Goal: Task Accomplishment & Management: Use online tool/utility

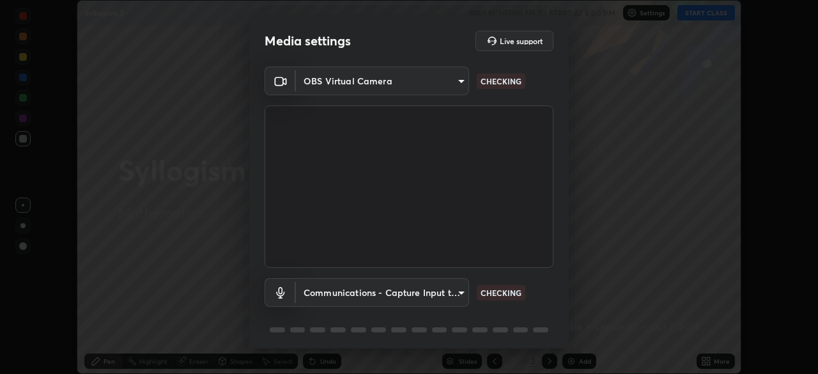
scroll to position [374, 818]
click at [459, 293] on body "Erase all Syllogism 3 WAS SCHEDULED TO START AT 5:00 PM Settings START CLASS Se…" at bounding box center [409, 187] width 818 height 374
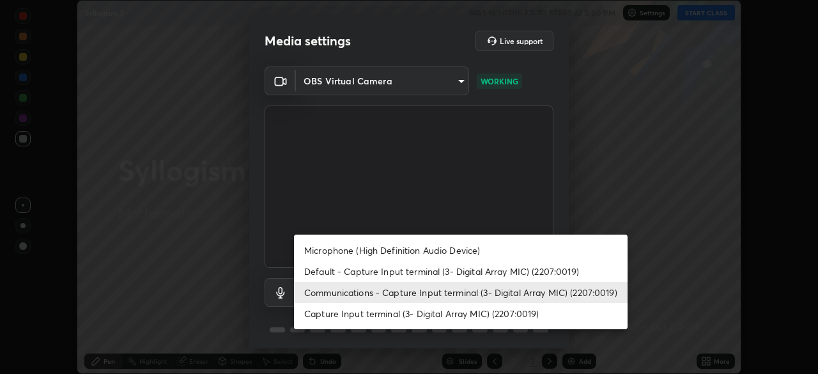
click at [414, 269] on li "Default - Capture Input terminal (3- Digital Array MIC) (2207:0019)" at bounding box center [460, 271] width 333 height 21
type input "default"
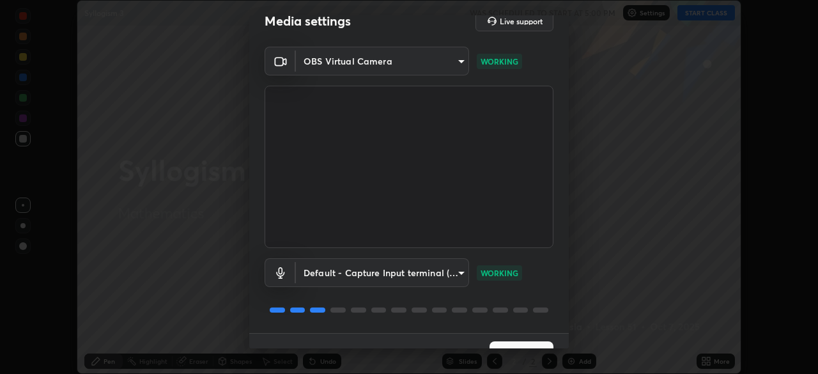
scroll to position [45, 0]
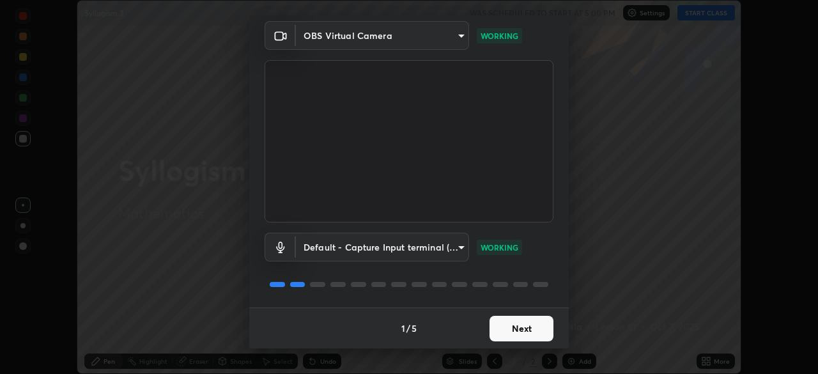
click at [516, 333] on button "Next" at bounding box center [521, 329] width 64 height 26
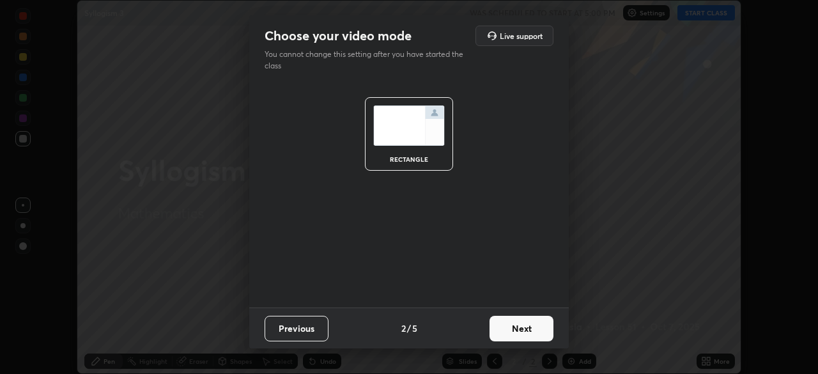
scroll to position [0, 0]
click at [521, 335] on button "Next" at bounding box center [521, 329] width 64 height 26
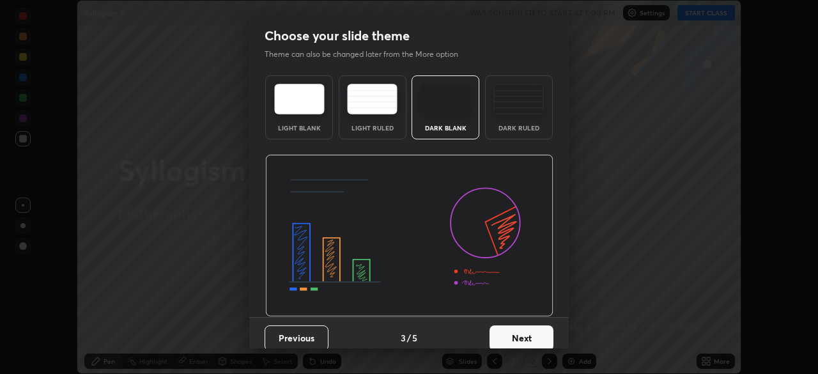
click at [517, 339] on button "Next" at bounding box center [521, 338] width 64 height 26
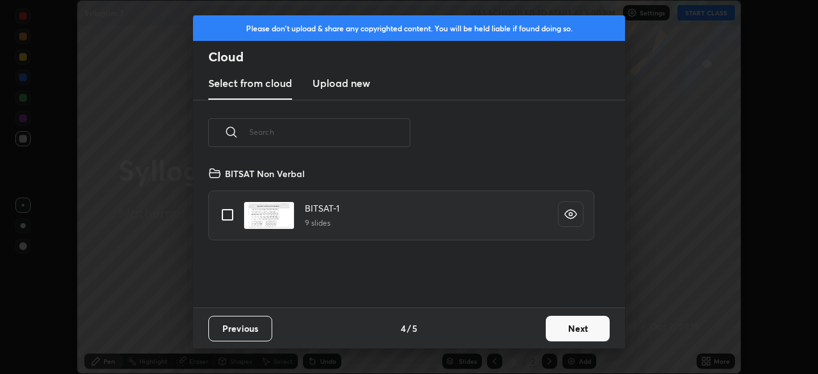
scroll to position [142, 410]
click at [570, 329] on button "Next" at bounding box center [578, 329] width 64 height 26
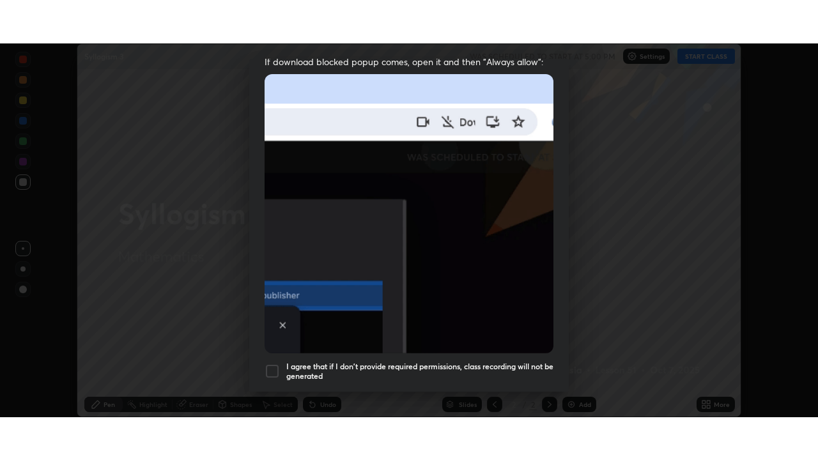
scroll to position [306, 0]
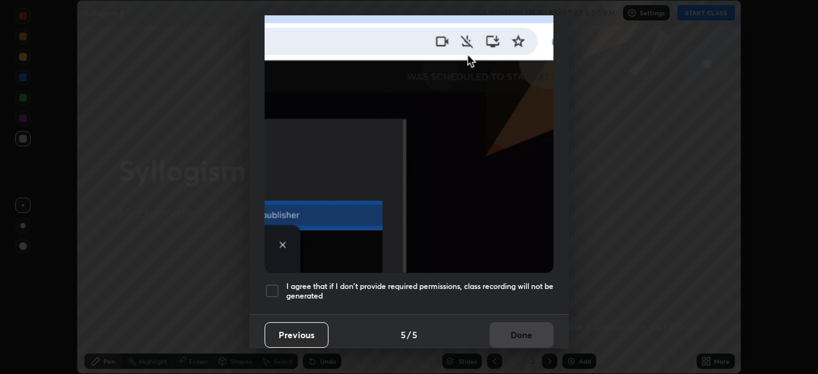
click at [274, 283] on div at bounding box center [271, 290] width 15 height 15
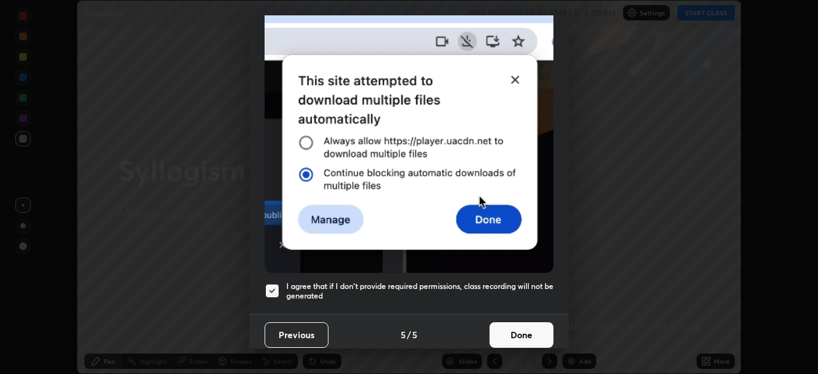
click at [521, 333] on button "Done" at bounding box center [521, 335] width 64 height 26
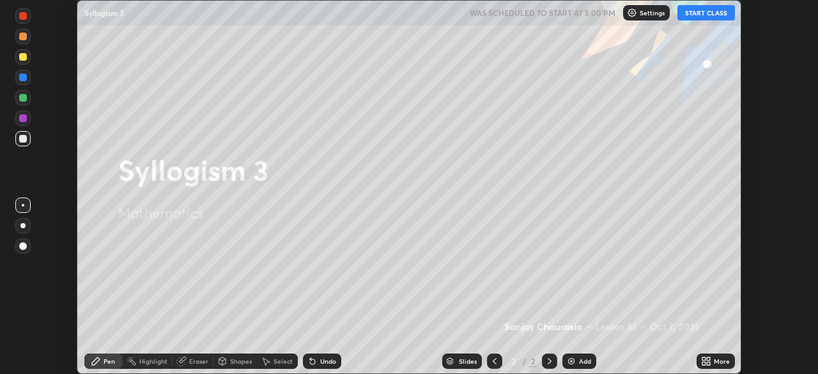
click at [702, 19] on button "START CLASS" at bounding box center [705, 12] width 57 height 15
click at [573, 358] on img at bounding box center [571, 361] width 10 height 10
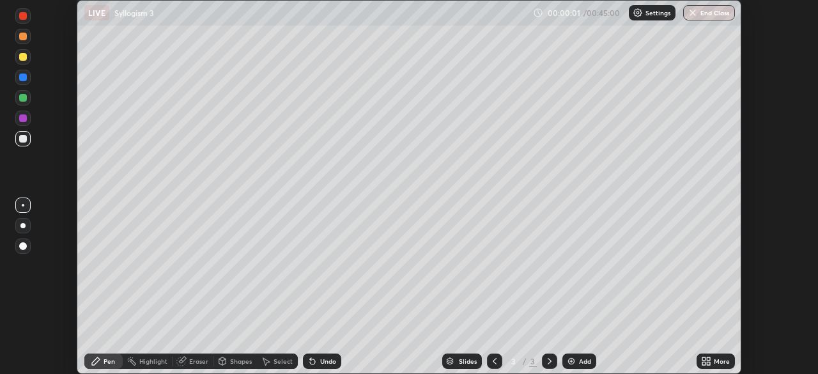
click at [703, 360] on icon at bounding box center [703, 358] width 3 height 3
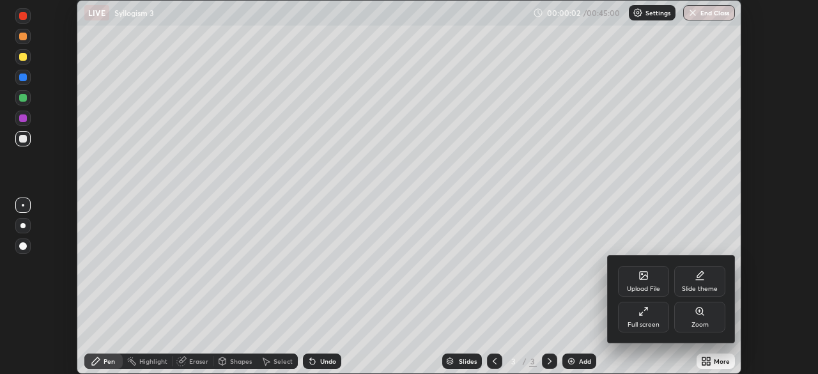
click at [637, 319] on div "Full screen" at bounding box center [643, 316] width 51 height 31
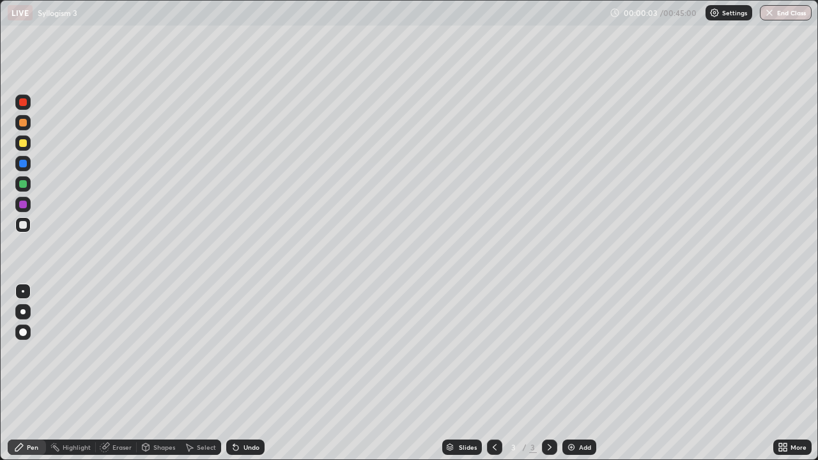
scroll to position [460, 818]
click at [24, 122] on div at bounding box center [23, 123] width 8 height 8
click at [27, 107] on div at bounding box center [22, 102] width 15 height 15
click at [26, 185] on div at bounding box center [23, 184] width 8 height 8
click at [24, 226] on div at bounding box center [23, 225] width 8 height 8
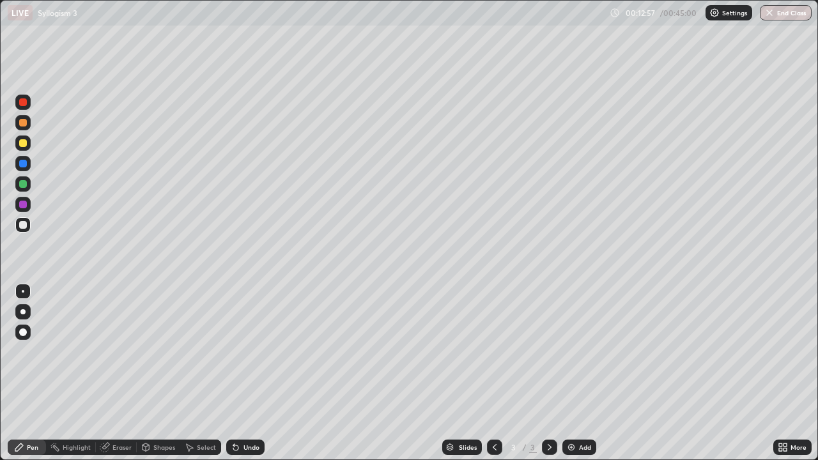
click at [583, 373] on div "Add" at bounding box center [585, 447] width 12 height 6
click at [490, 373] on div at bounding box center [494, 446] width 15 height 15
click at [40, 373] on div "Pen" at bounding box center [27, 446] width 38 height 15
click at [24, 206] on div at bounding box center [23, 205] width 8 height 8
click at [118, 373] on div "Eraser" at bounding box center [121, 447] width 19 height 6
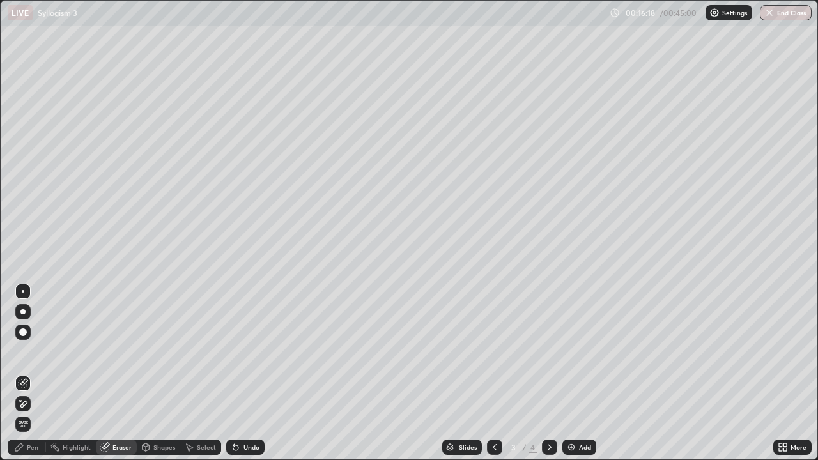
click at [27, 373] on icon at bounding box center [23, 404] width 10 height 11
click at [31, 373] on div "Pen" at bounding box center [27, 446] width 38 height 15
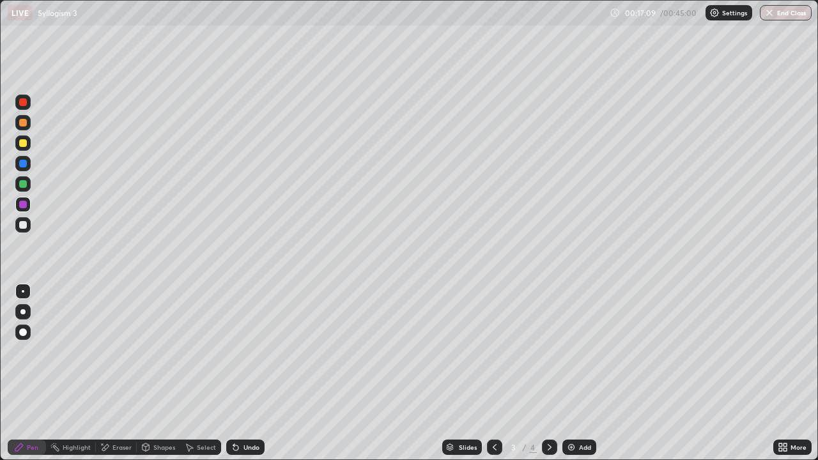
click at [118, 373] on div "Eraser" at bounding box center [121, 447] width 19 height 6
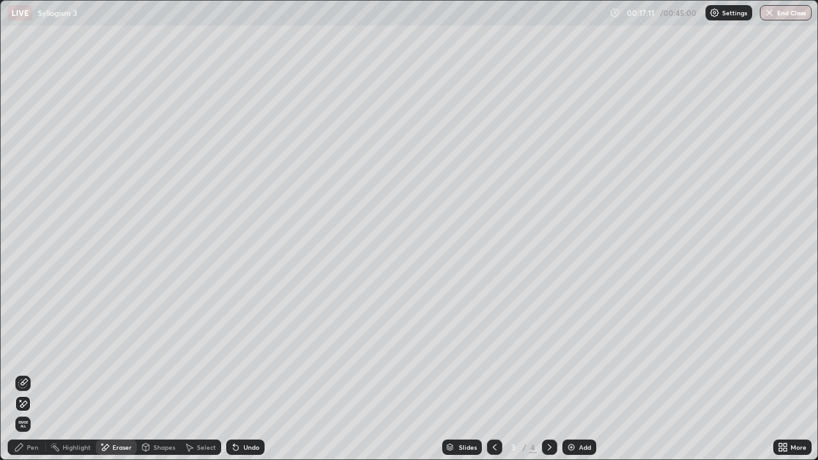
click at [36, 373] on div "Pen" at bounding box center [32, 447] width 11 height 6
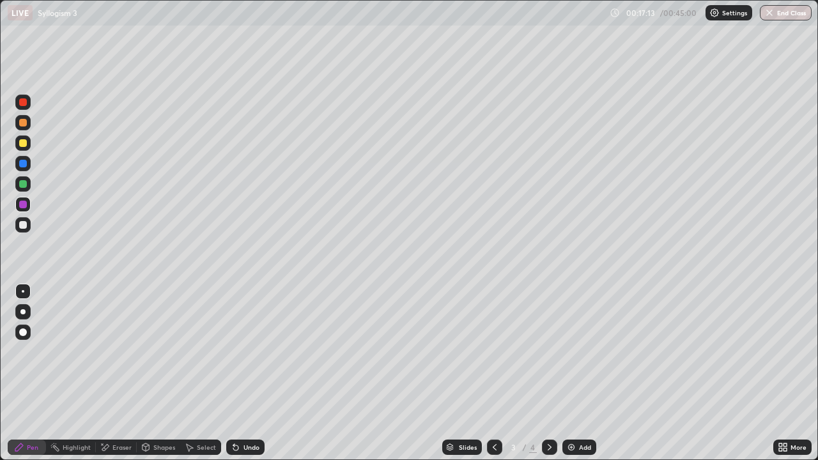
click at [26, 227] on div at bounding box center [23, 225] width 8 height 8
click at [24, 206] on div at bounding box center [23, 205] width 8 height 8
click at [26, 185] on div at bounding box center [23, 184] width 8 height 8
click at [24, 142] on div at bounding box center [23, 143] width 8 height 8
click at [24, 104] on div at bounding box center [23, 102] width 8 height 8
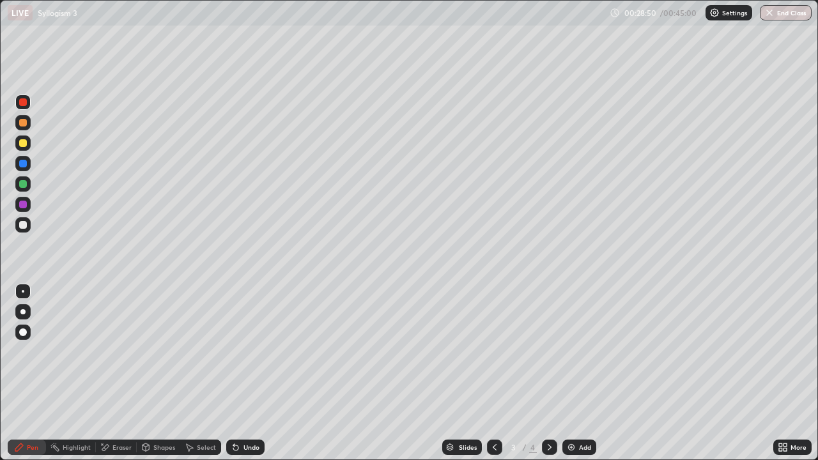
click at [574, 373] on img at bounding box center [571, 447] width 10 height 10
click at [24, 146] on div at bounding box center [23, 143] width 8 height 8
click at [23, 103] on div at bounding box center [23, 102] width 8 height 8
click at [24, 225] on div at bounding box center [23, 225] width 8 height 8
click at [126, 373] on div "Eraser" at bounding box center [121, 447] width 19 height 6
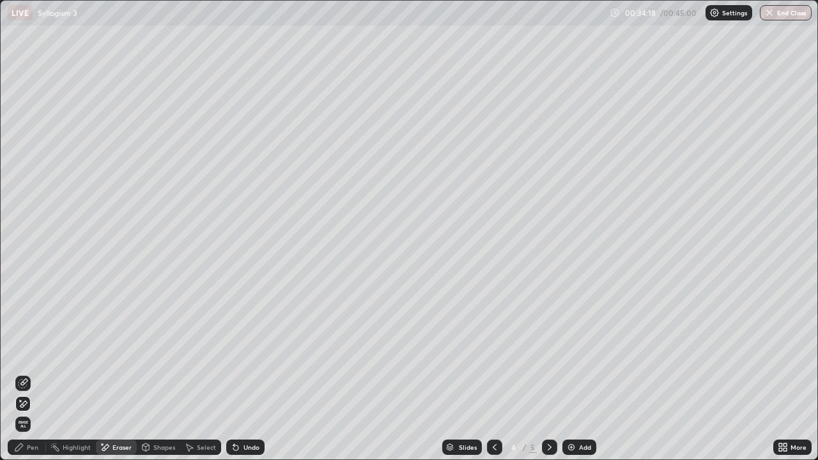
click at [34, 373] on div "Pen" at bounding box center [32, 447] width 11 height 6
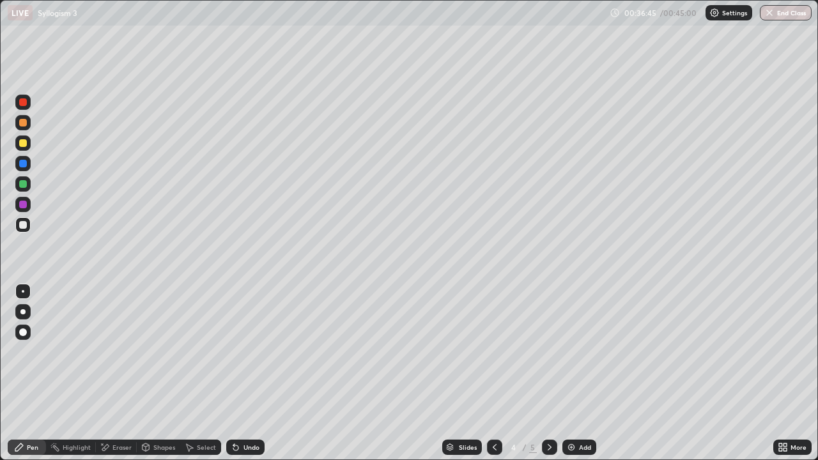
click at [23, 103] on div at bounding box center [23, 102] width 8 height 8
click at [26, 121] on div at bounding box center [23, 123] width 8 height 8
click at [121, 373] on div "Eraser" at bounding box center [121, 447] width 19 height 6
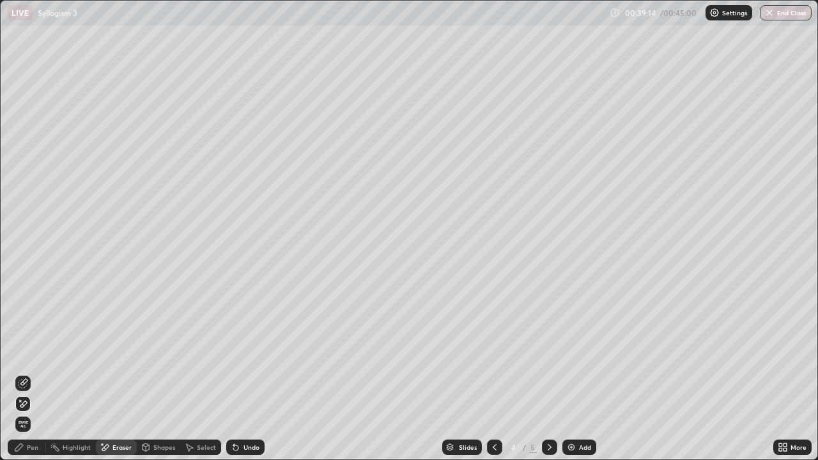
click at [32, 373] on div "Pen" at bounding box center [27, 446] width 38 height 15
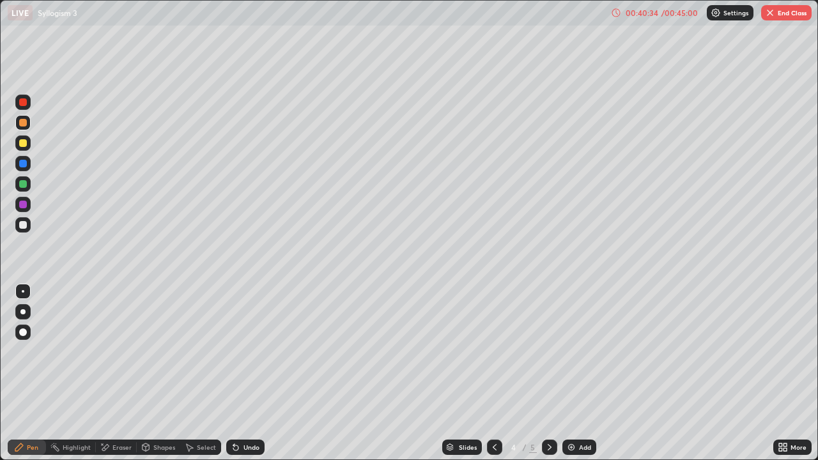
click at [126, 373] on div "Eraser" at bounding box center [121, 447] width 19 height 6
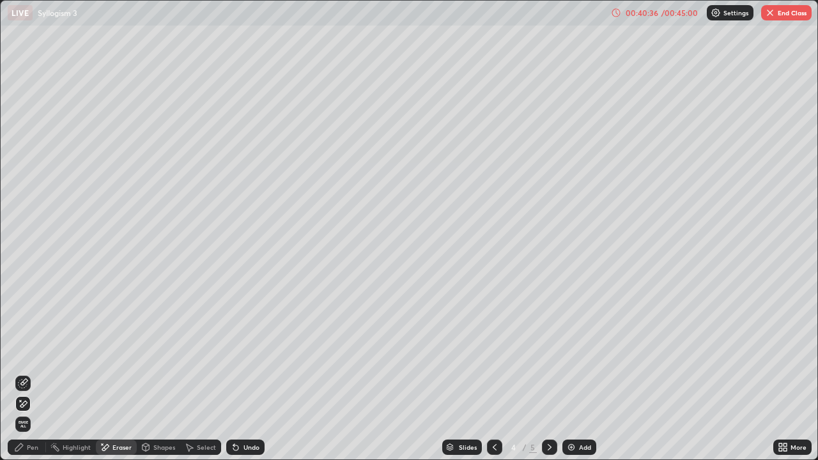
click at [33, 373] on div "Pen" at bounding box center [32, 447] width 11 height 6
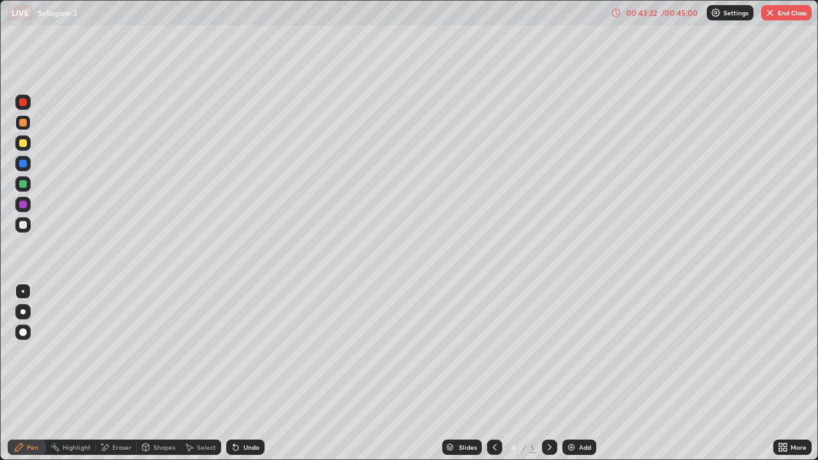
click at [785, 16] on button "End Class" at bounding box center [786, 12] width 50 height 15
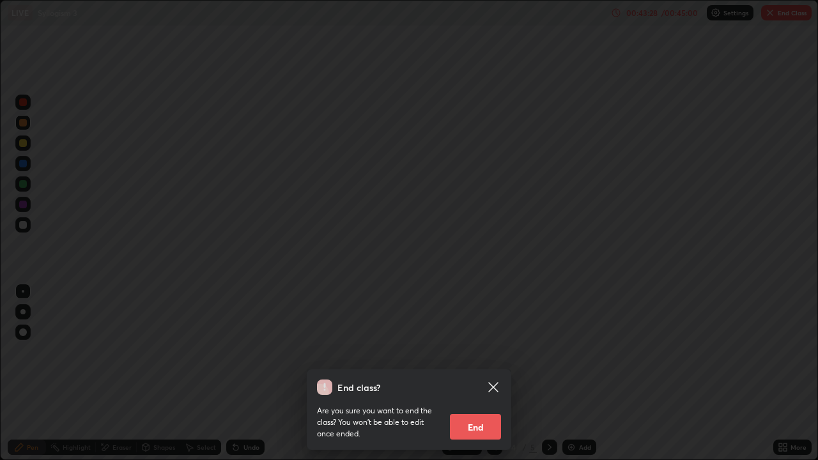
click at [483, 373] on button "End" at bounding box center [475, 427] width 51 height 26
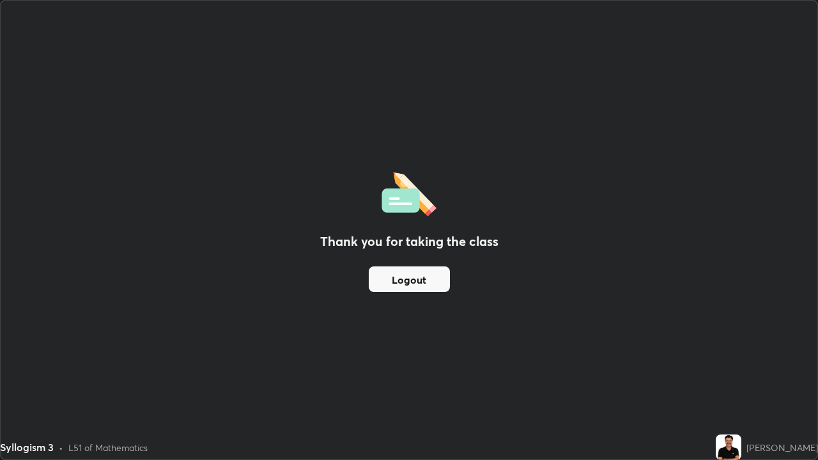
click at [422, 280] on button "Logout" at bounding box center [409, 279] width 81 height 26
